Goal: Task Accomplishment & Management: Manage account settings

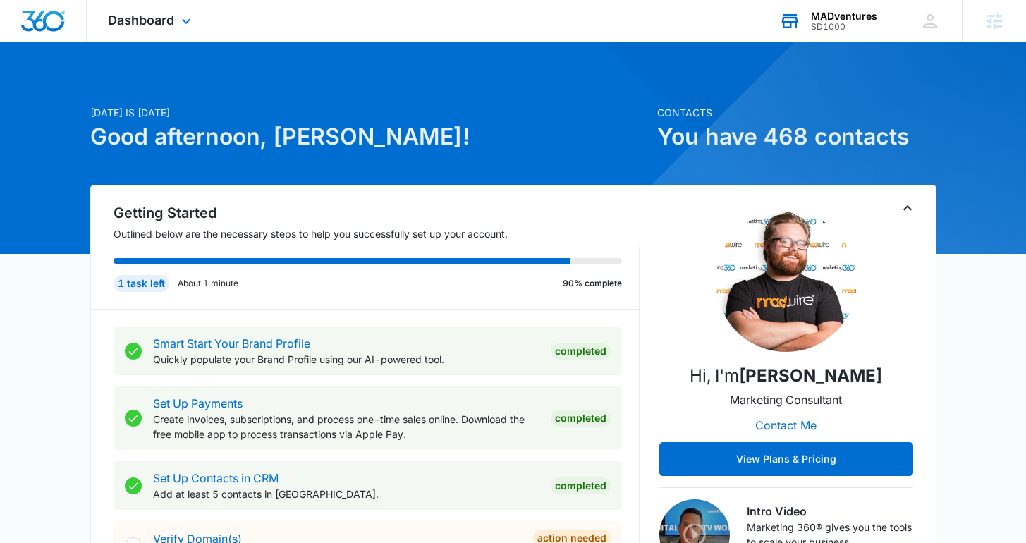
click at [795, 39] on div "MADventures SD1000 Your Accounts View All" at bounding box center [828, 21] width 140 height 42
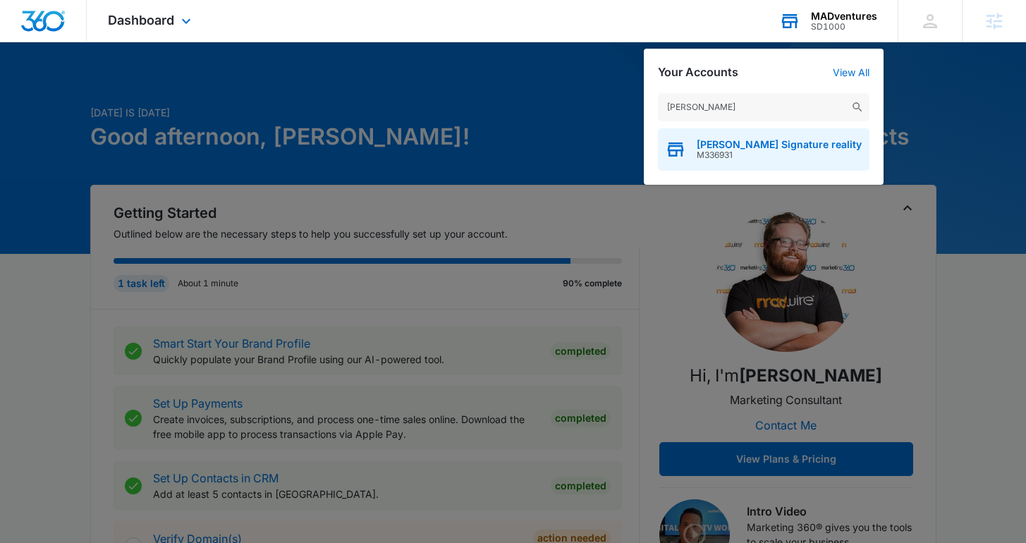
type input "[PERSON_NAME]"
click at [751, 145] on span "[PERSON_NAME] Signature reality" at bounding box center [778, 144] width 165 height 11
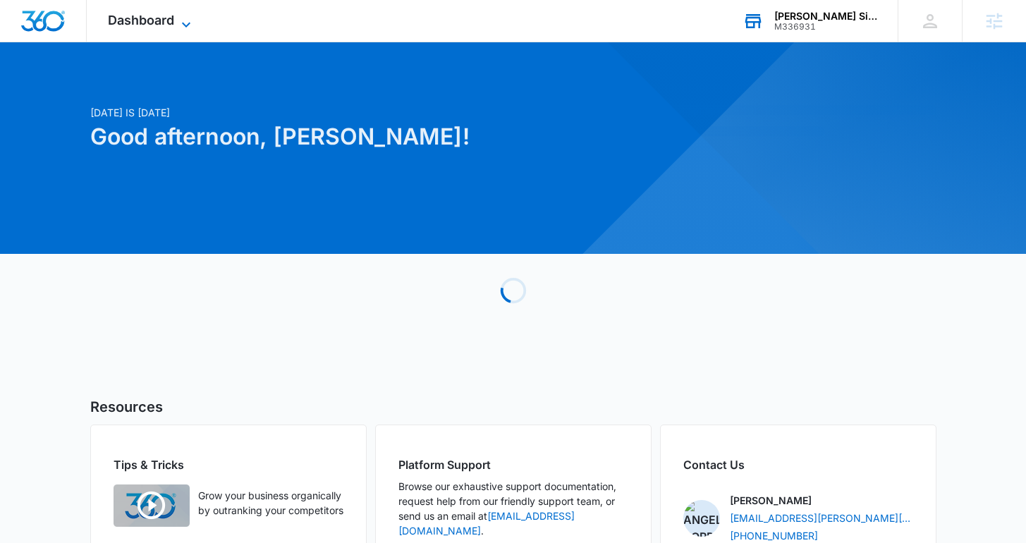
click at [167, 25] on span "Dashboard" at bounding box center [141, 20] width 66 height 15
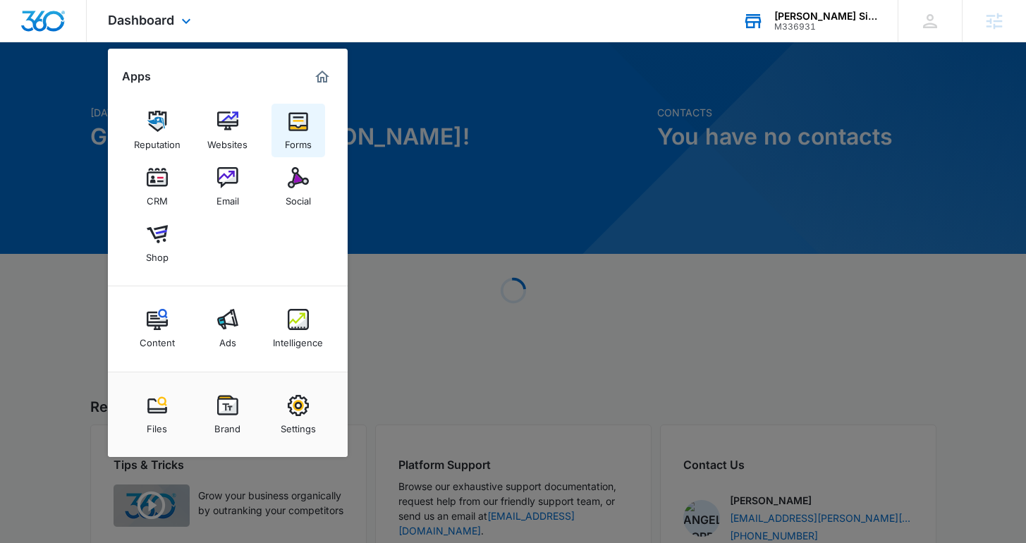
click at [293, 125] on img at bounding box center [298, 121] width 21 height 21
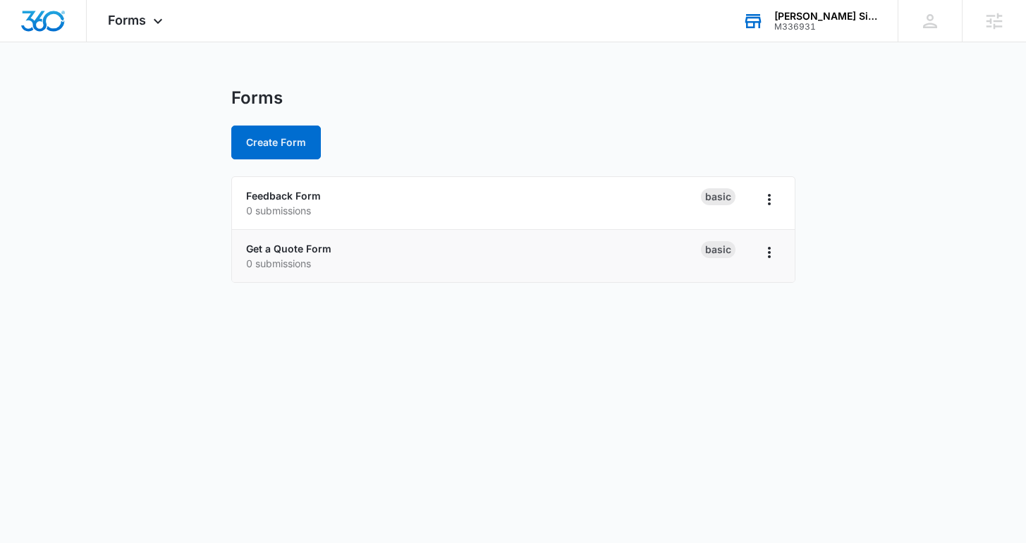
click at [303, 256] on p "0 submissions" at bounding box center [473, 263] width 455 height 15
click at [301, 252] on link "Get a Quote Form" at bounding box center [288, 248] width 85 height 12
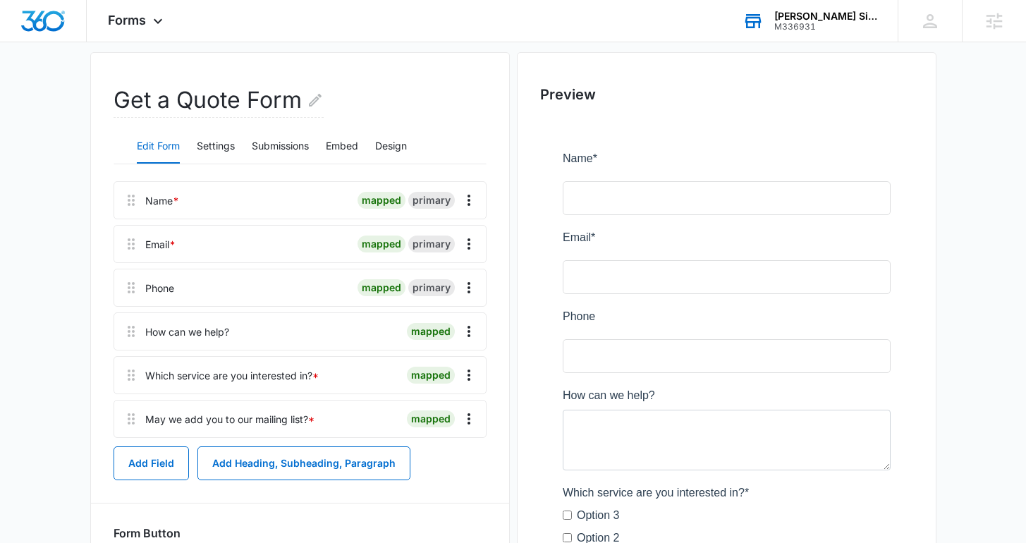
scroll to position [226, 0]
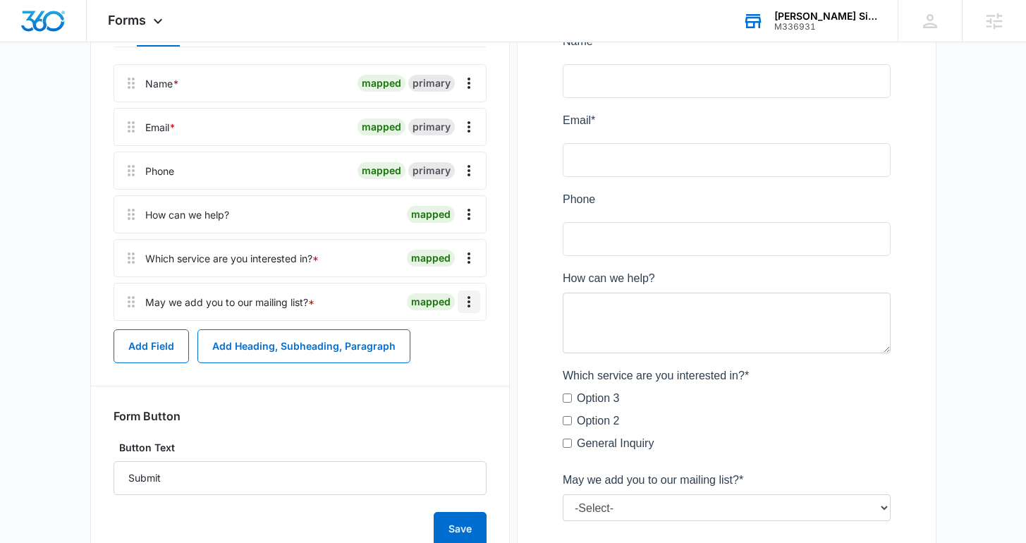
click at [470, 300] on icon "Overflow Menu" at bounding box center [468, 301] width 17 height 17
click at [157, 346] on button "Add Field" at bounding box center [150, 346] width 75 height 34
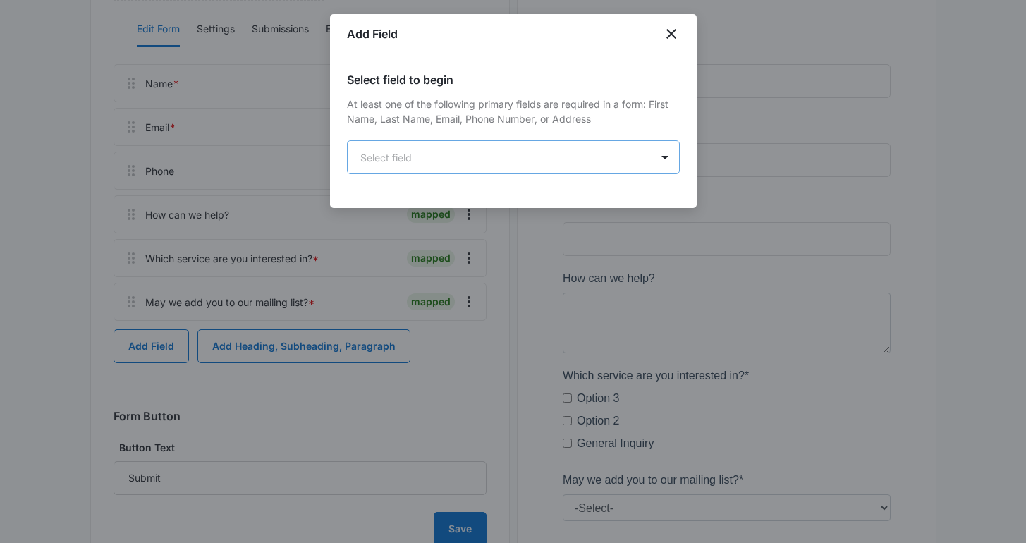
click at [407, 156] on body "Forms Apps Reputation Websites Forms CRM Email Social Shop Content Ads Intellig…" at bounding box center [513, 222] width 1026 height 896
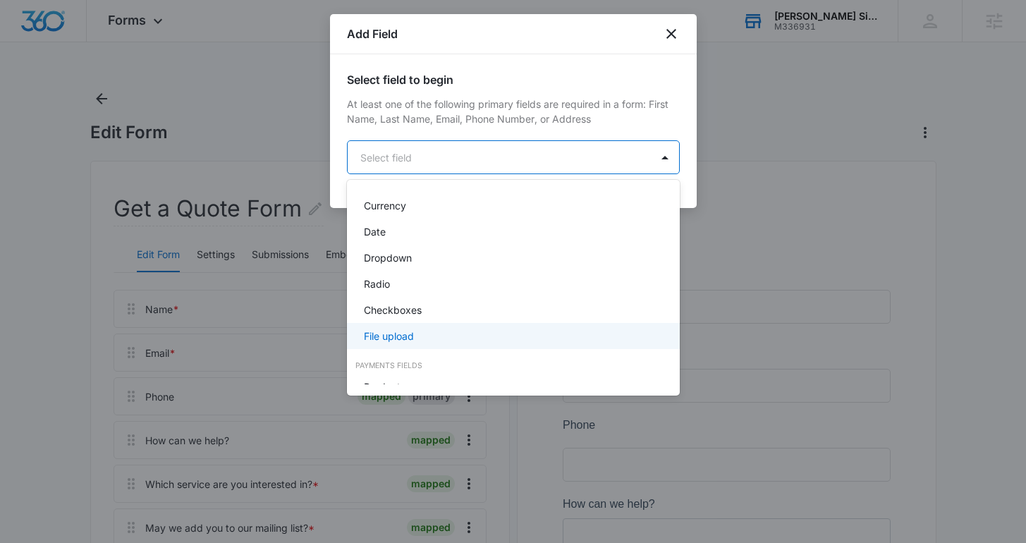
scroll to position [264, 0]
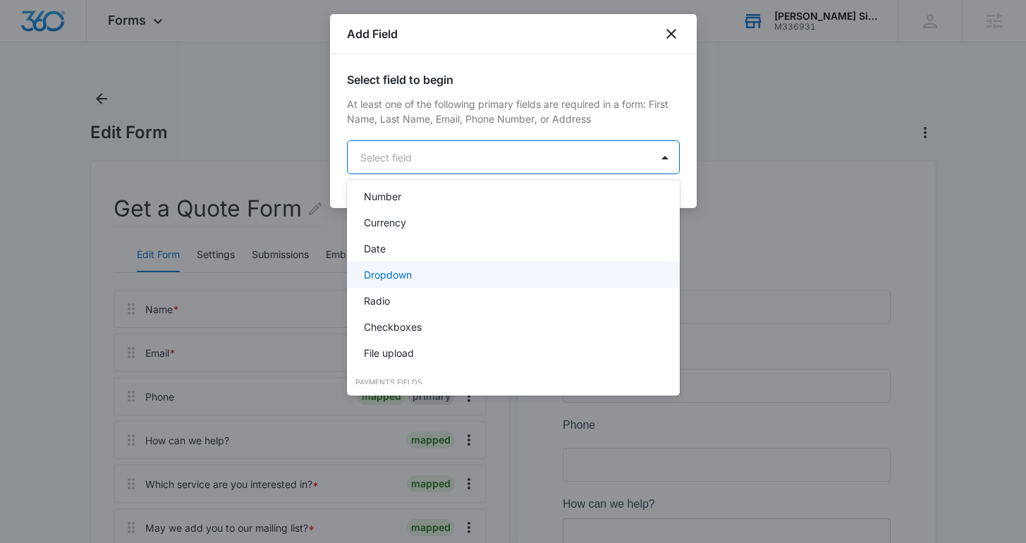
click at [414, 277] on div "Dropdown" at bounding box center [512, 274] width 296 height 15
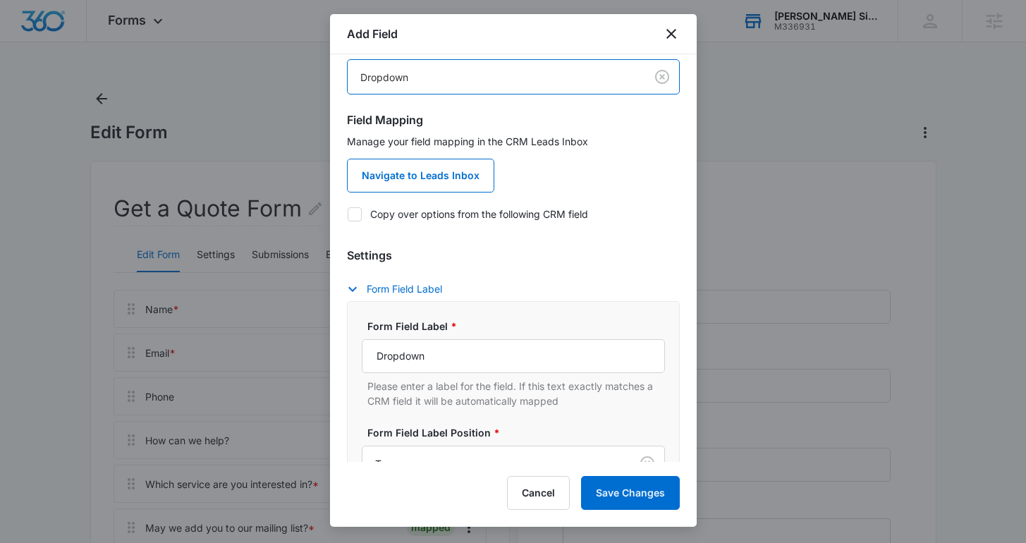
scroll to position [192, 0]
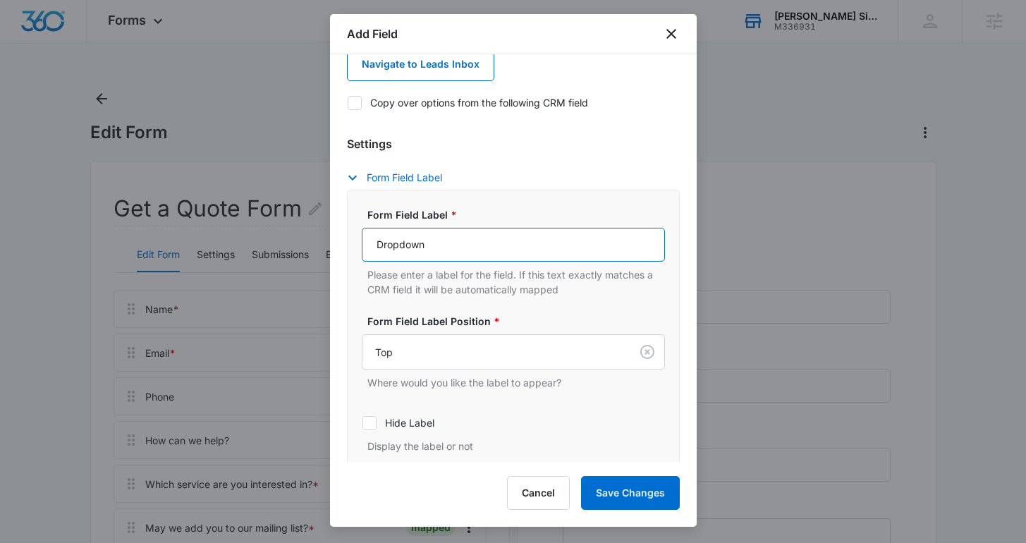
click at [417, 253] on input "Dropdown" at bounding box center [513, 245] width 303 height 34
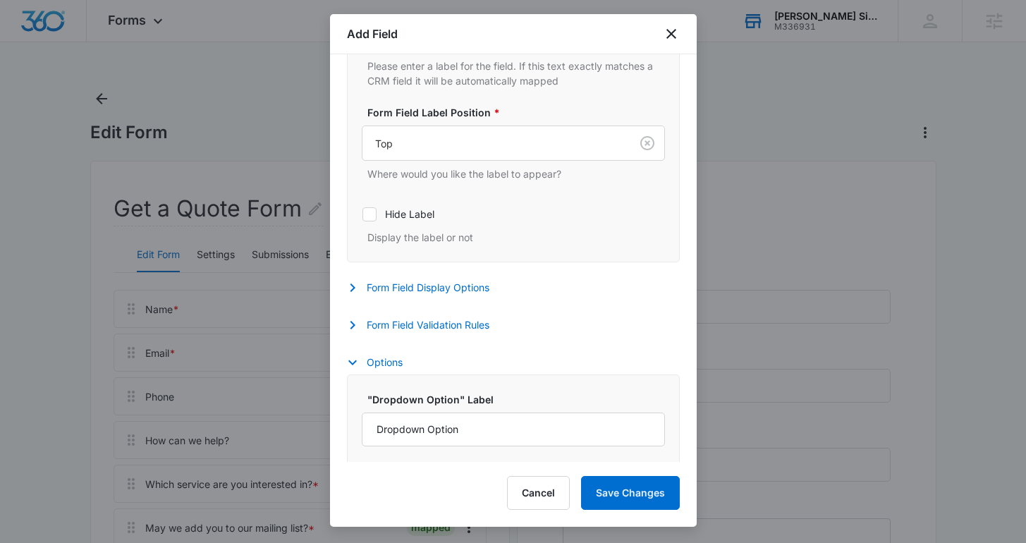
scroll to position [455, 0]
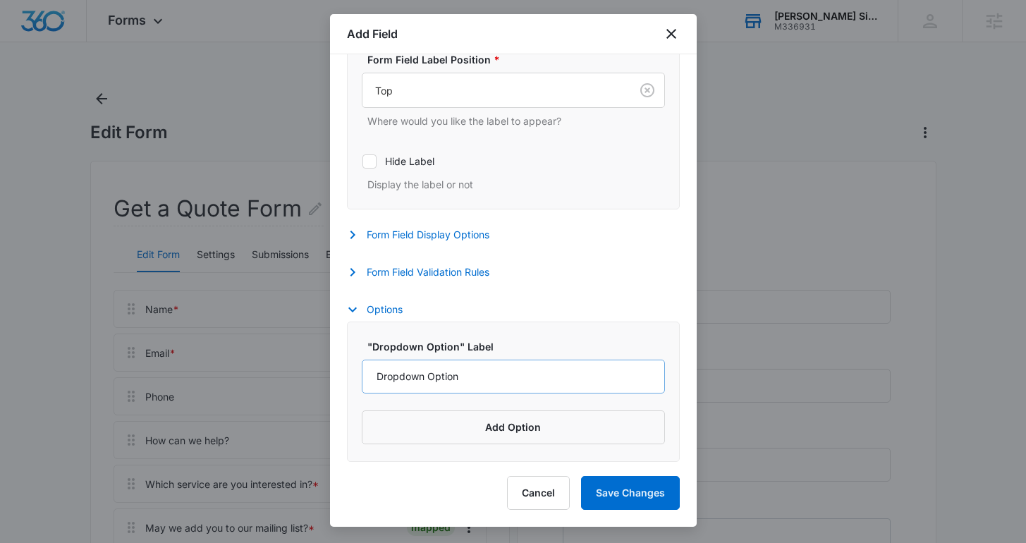
type input "May We Text You About This?"
click at [426, 376] on input "Dropdown Option" at bounding box center [513, 376] width 303 height 34
type input "Yes"
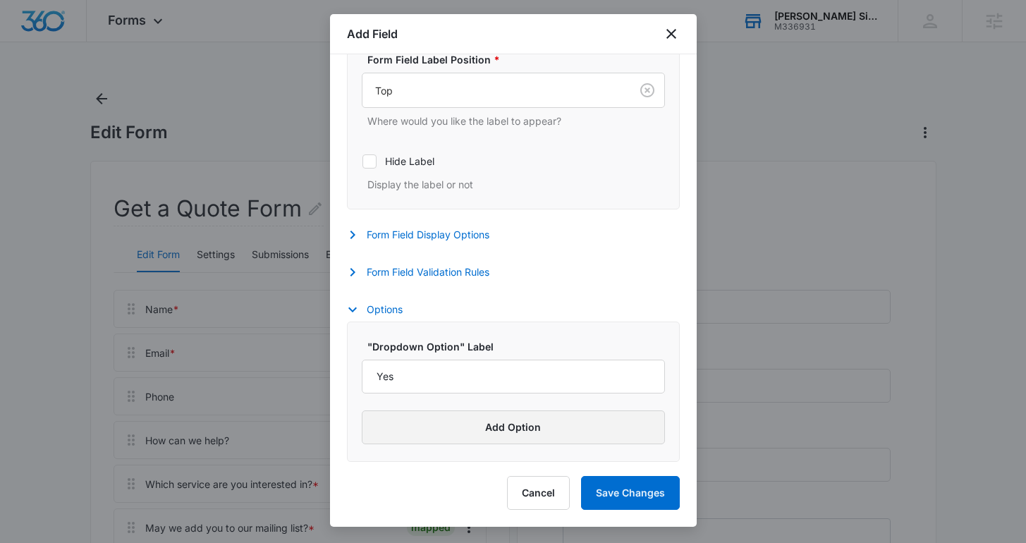
click at [431, 419] on button "Add Option" at bounding box center [513, 427] width 303 height 34
click at [433, 452] on input "Label" at bounding box center [501, 446] width 278 height 34
type input "No"
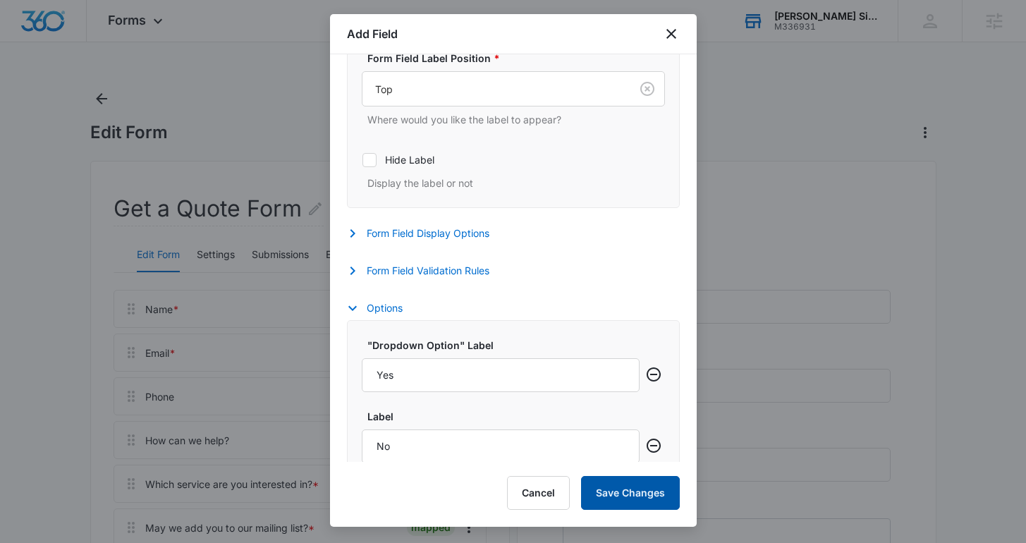
click at [646, 498] on button "Save Changes" at bounding box center [630, 493] width 99 height 34
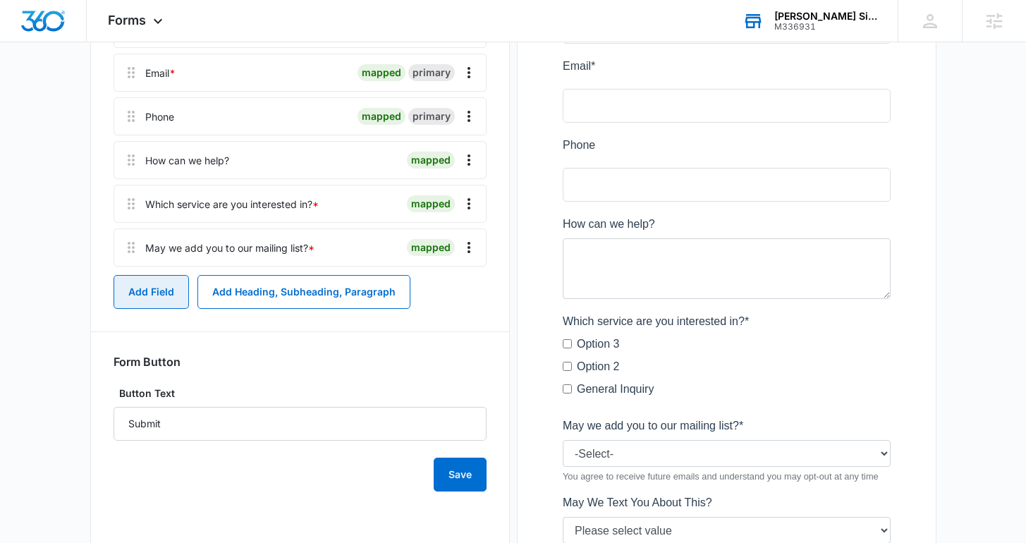
scroll to position [417, 0]
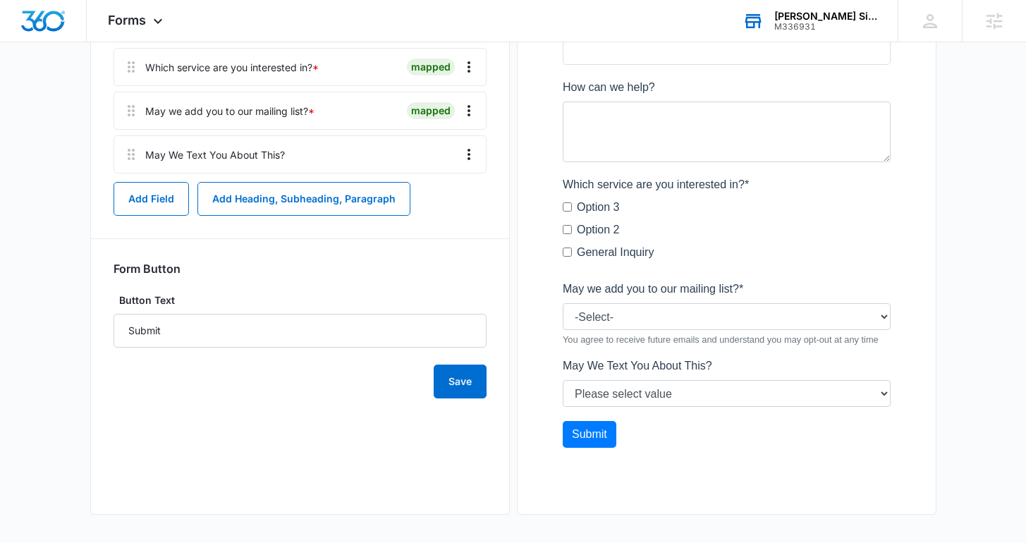
click at [639, 383] on div at bounding box center [726, 151] width 373 height 680
click at [146, 19] on div "Forms Apps Reputation Websites Forms CRM Email Social Shop Content Ads Intellig…" at bounding box center [137, 21] width 101 height 42
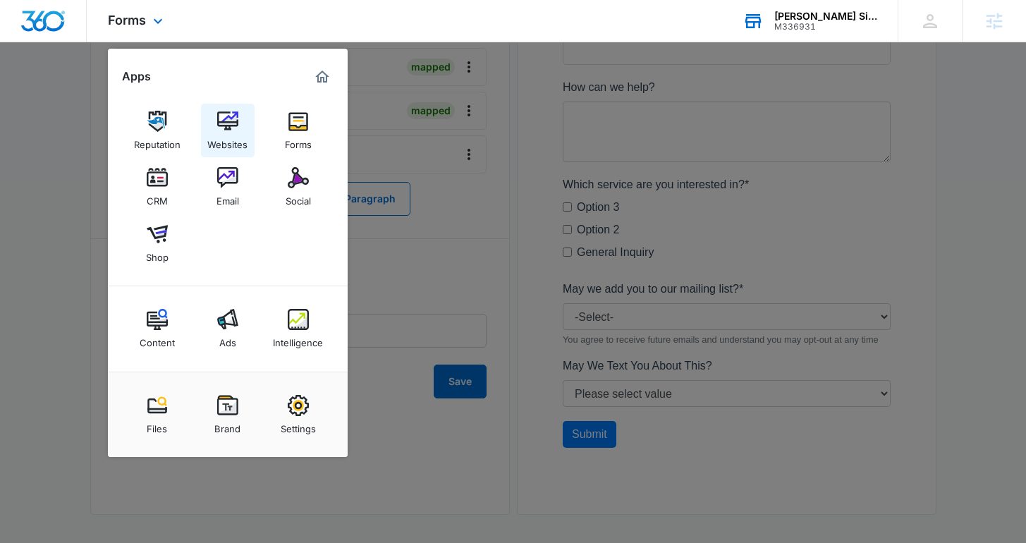
click at [235, 111] on img at bounding box center [227, 121] width 21 height 21
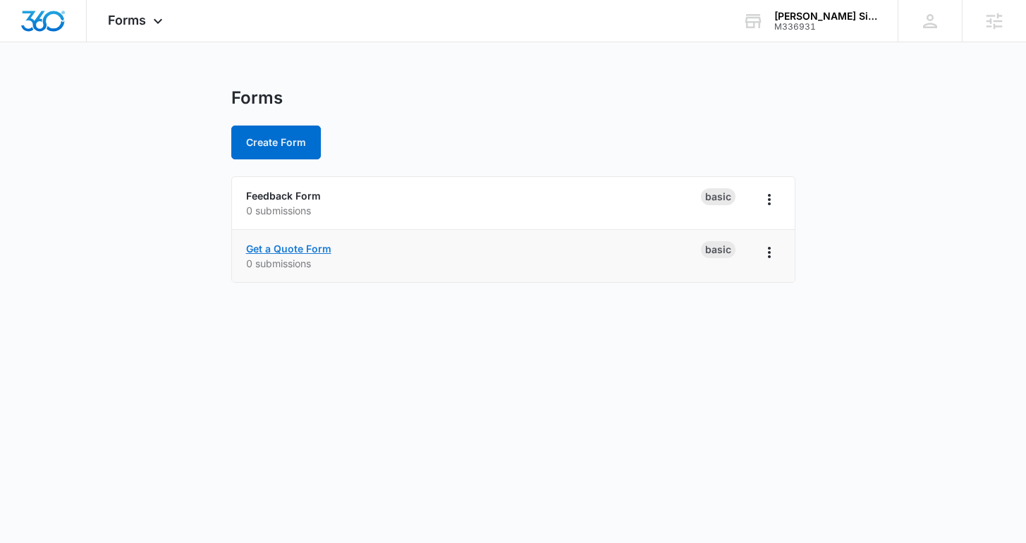
click at [297, 247] on link "Get a Quote Form" at bounding box center [288, 248] width 85 height 12
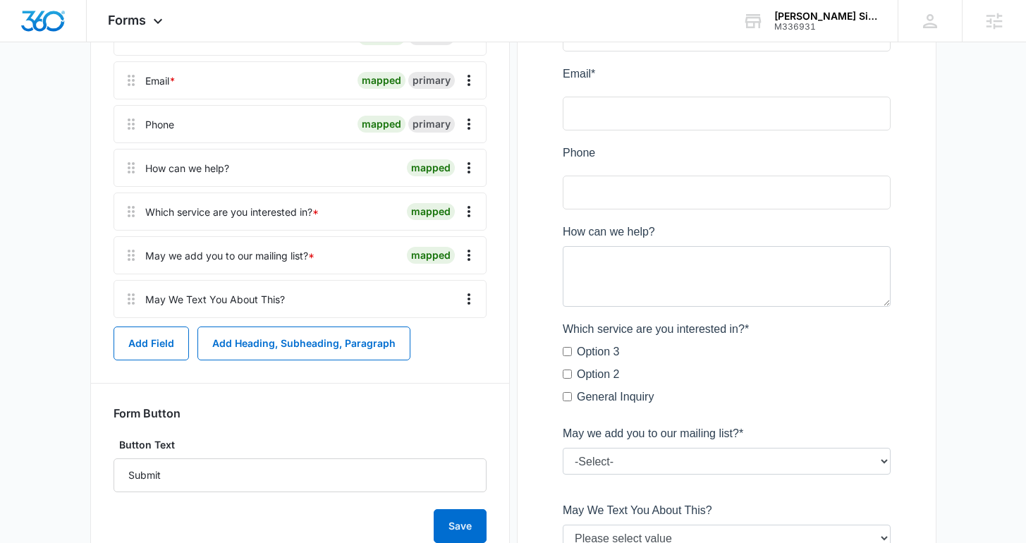
scroll to position [344, 0]
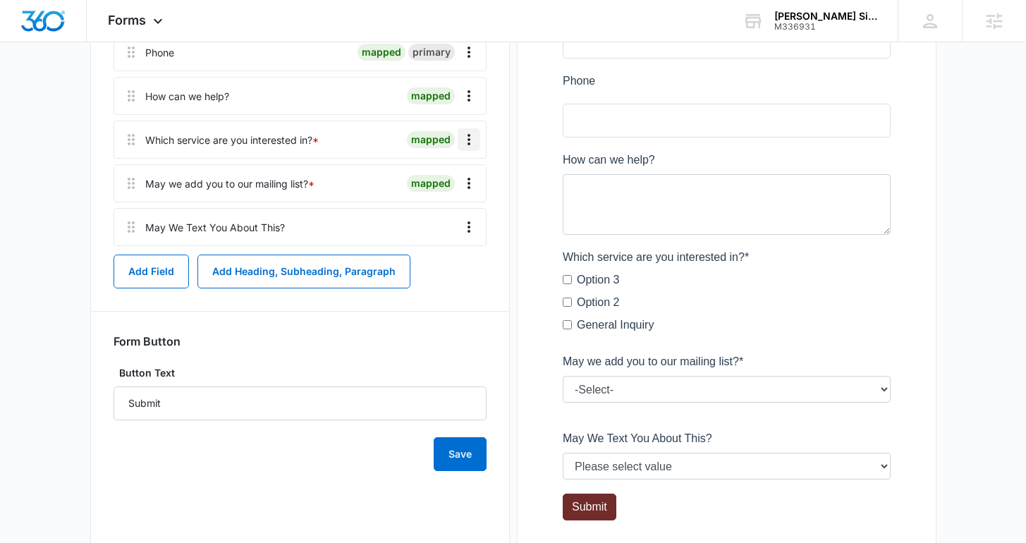
click at [469, 135] on icon "Overflow Menu" at bounding box center [468, 139] width 17 height 17
click at [452, 202] on button "Delete" at bounding box center [439, 200] width 80 height 21
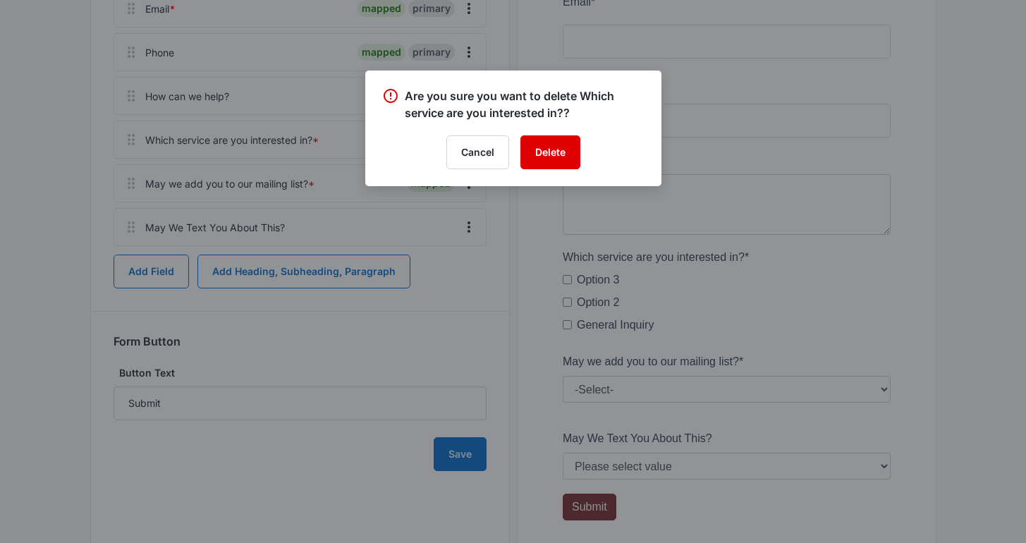
click at [555, 154] on button "Delete" at bounding box center [550, 152] width 60 height 34
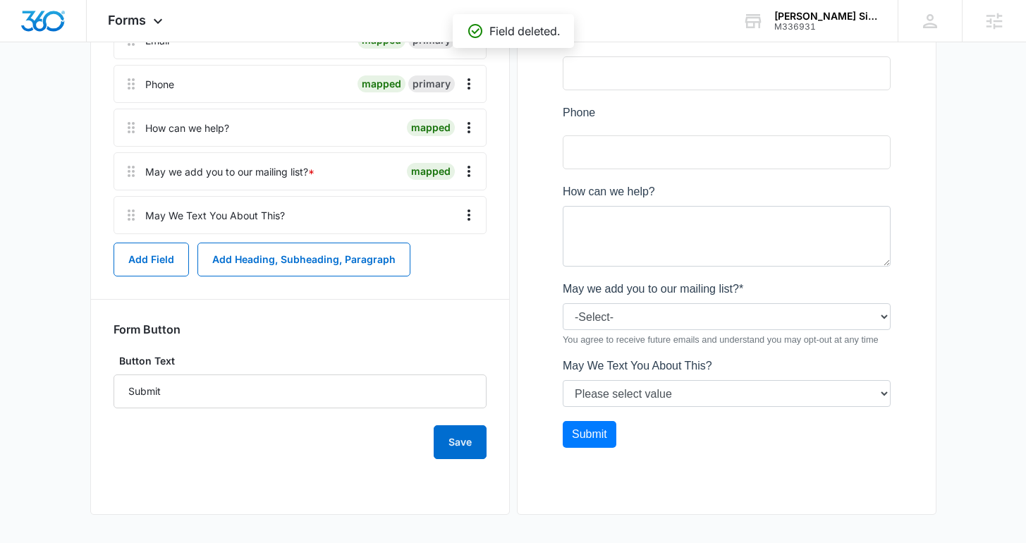
scroll to position [300, 0]
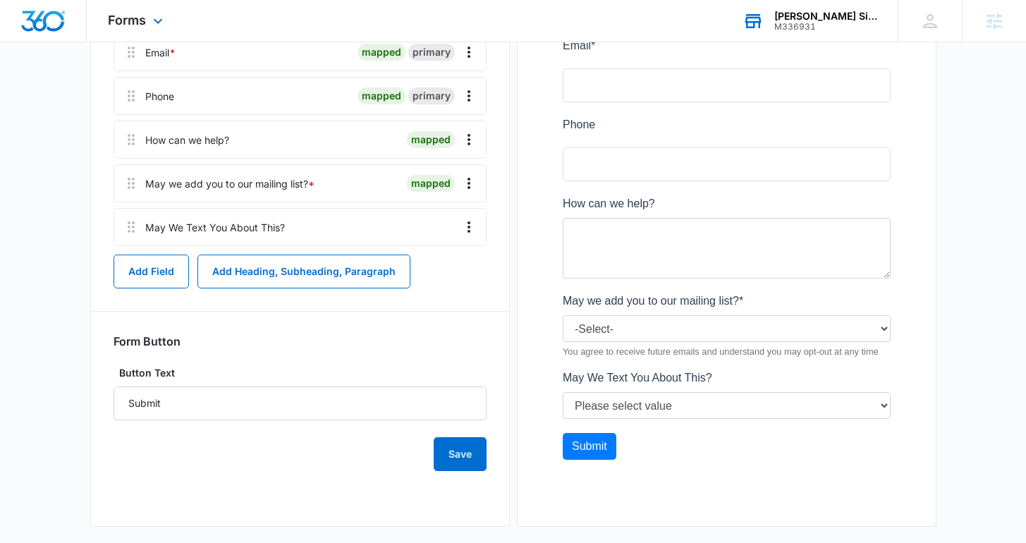
click at [770, 16] on div "Anderson-Smith Signature reality M336931 Your Accounts View All" at bounding box center [809, 21] width 176 height 42
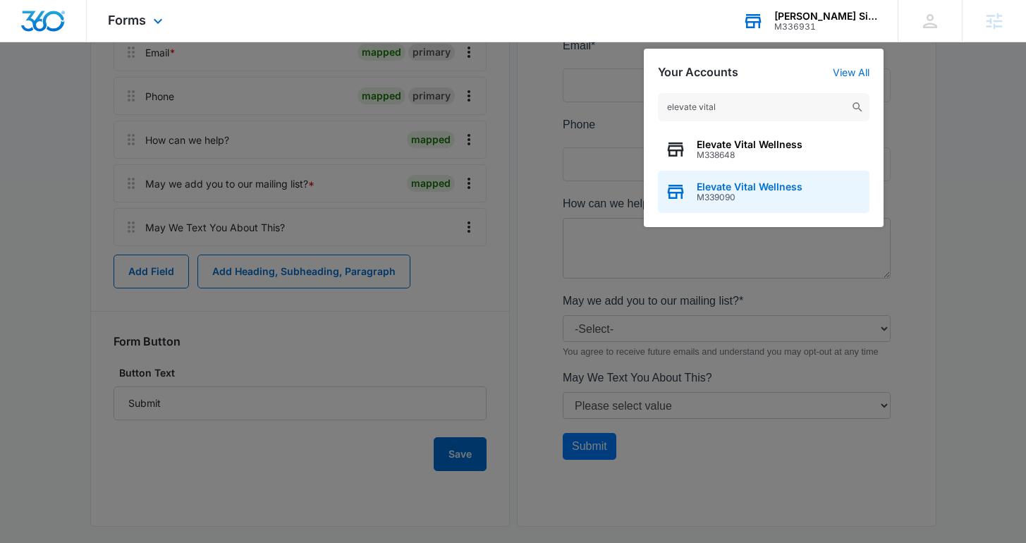
type input "elevate vital"
click at [706, 192] on span "M339090" at bounding box center [749, 197] width 106 height 10
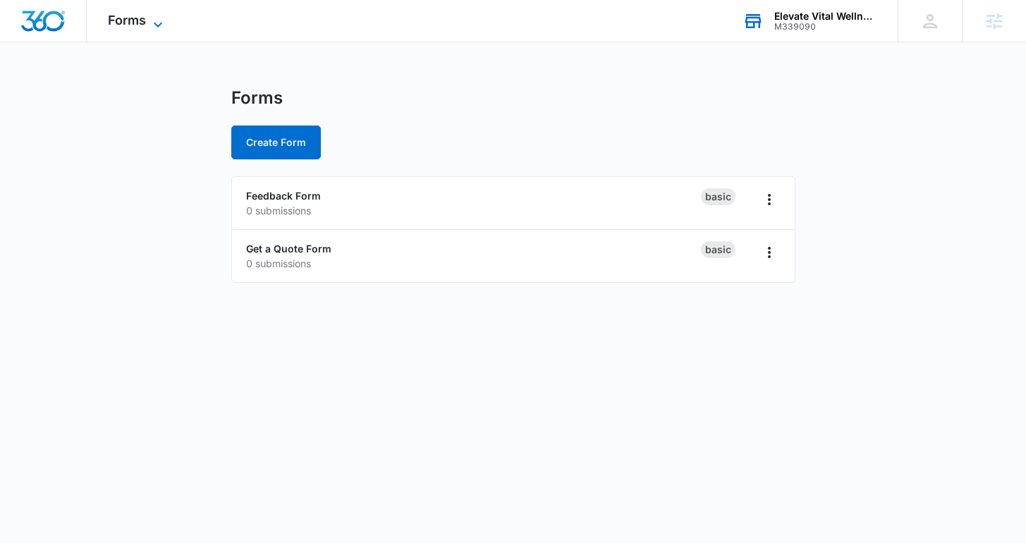
click at [108, 23] on span "Forms" at bounding box center [127, 20] width 38 height 15
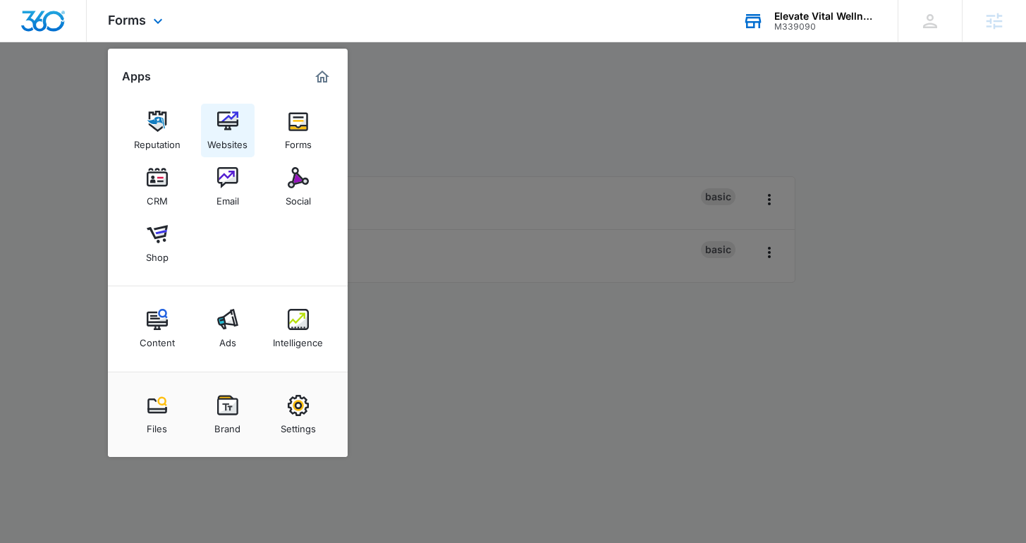
click at [230, 118] on img at bounding box center [227, 121] width 21 height 21
